Goal: Use online tool/utility: Utilize a website feature to perform a specific function

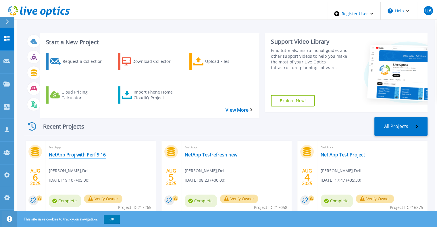
click at [88, 152] on link "NetApp Proj with Perf 9.16" at bounding box center [77, 155] width 57 height 6
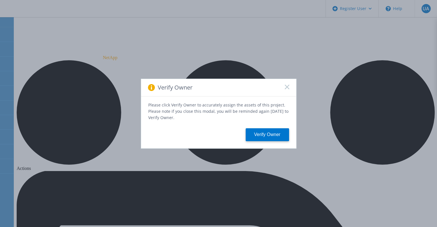
click at [288, 89] on icon at bounding box center [287, 87] width 5 height 5
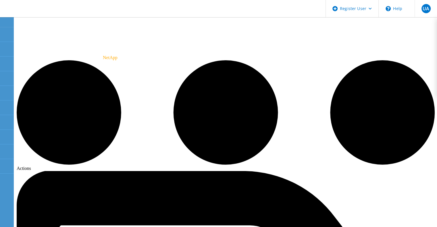
radio input "true"
radio input "false"
